Goal: Entertainment & Leisure: Consume media (video, audio)

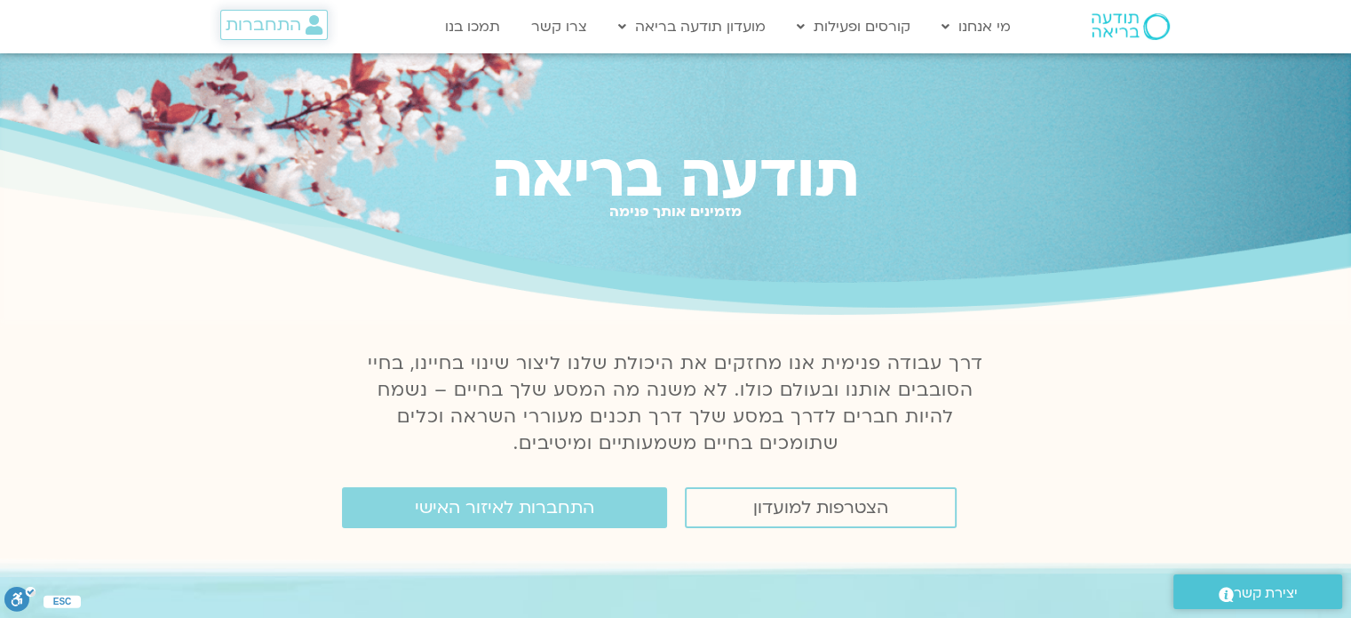
click at [283, 28] on span "התחברות" at bounding box center [264, 25] width 76 height 20
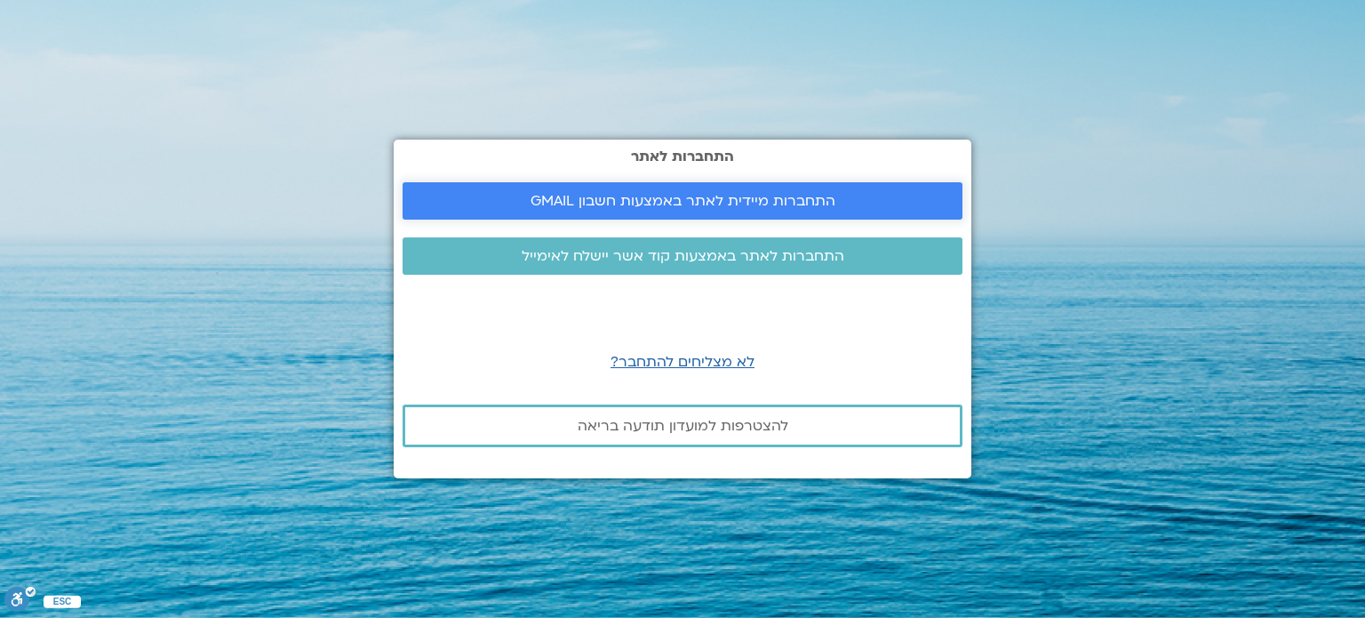
click at [559, 196] on span "התחברות מיידית לאתר באמצעות חשבון GMAIL" at bounding box center [682, 201] width 305 height 16
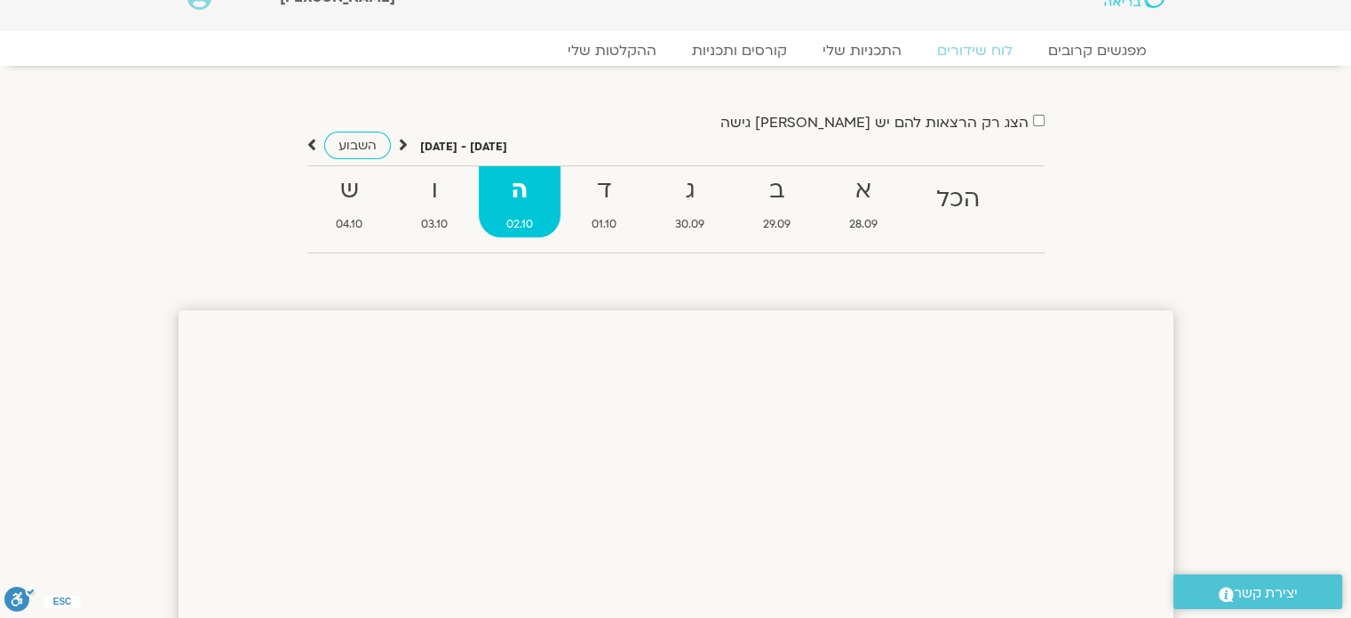
scroll to position [7, 0]
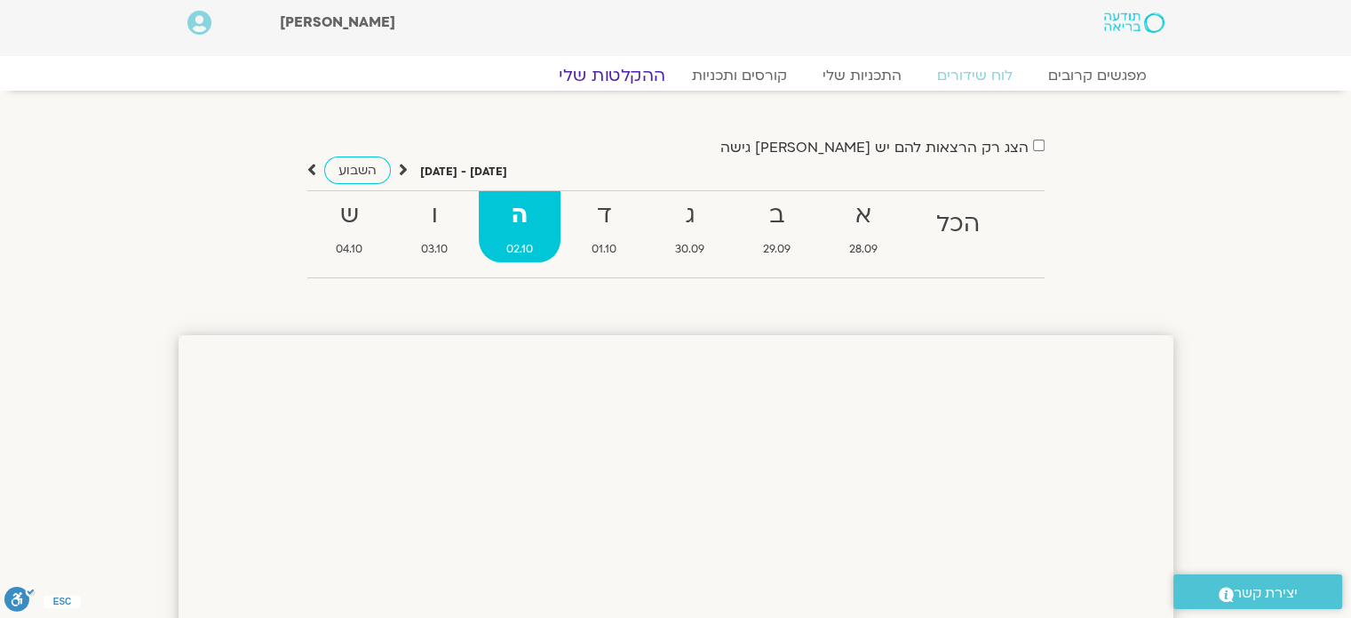
click at [628, 73] on link "ההקלטות שלי" at bounding box center [612, 75] width 149 height 21
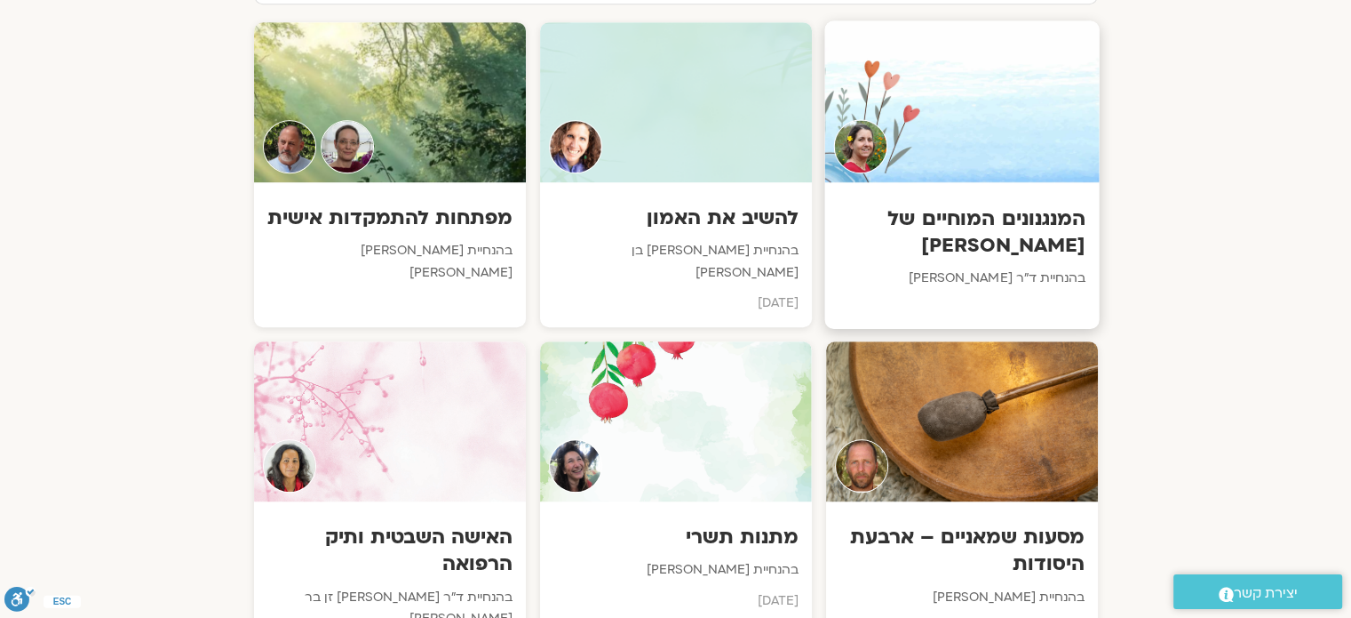
scroll to position [1024, 0]
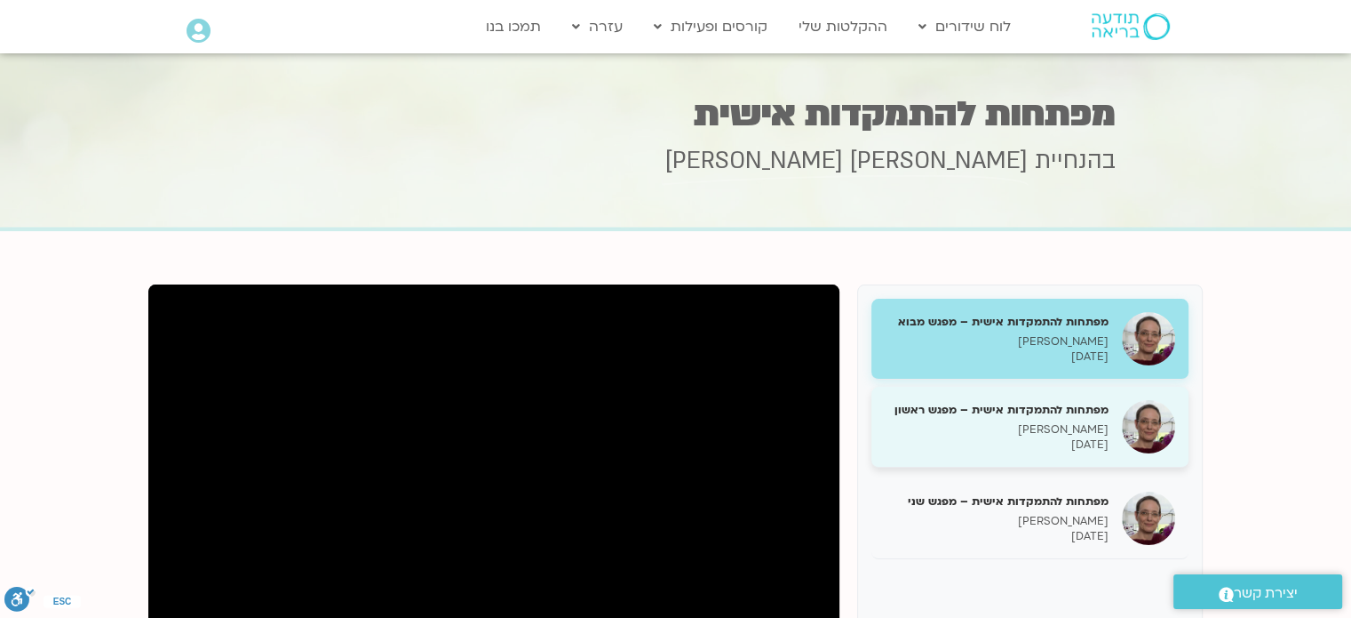
click at [977, 419] on div "מפתחות להתמקדות אישית – מפגש ראשון דנה גניהר 21/09/2025" at bounding box center [997, 427] width 224 height 51
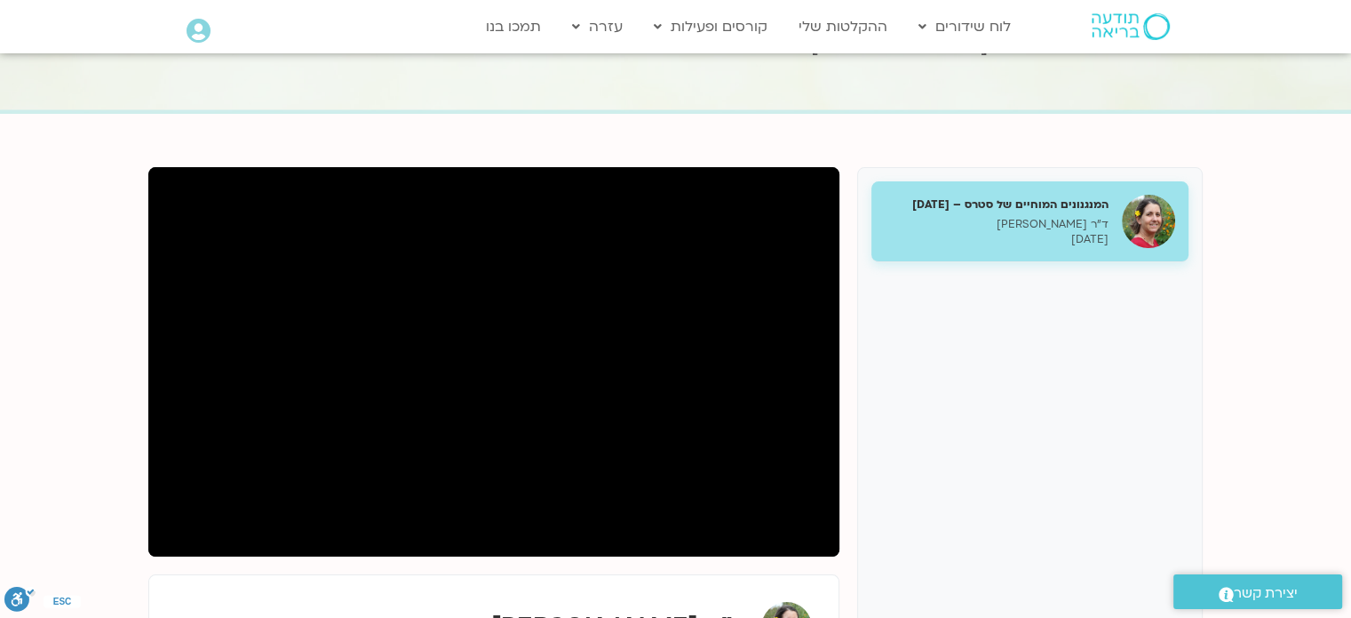
scroll to position [100, 0]
